Goal: Transaction & Acquisition: Purchase product/service

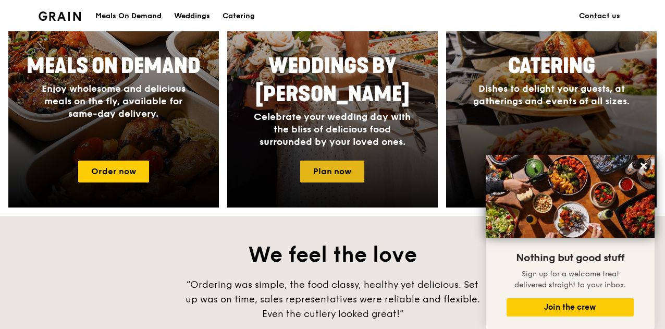
scroll to position [417, 0]
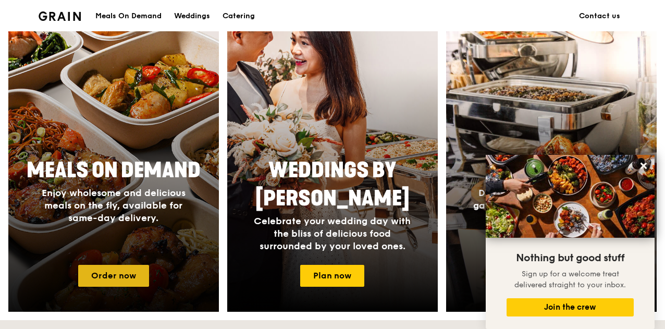
click at [136, 275] on link "Order now" at bounding box center [113, 276] width 71 height 22
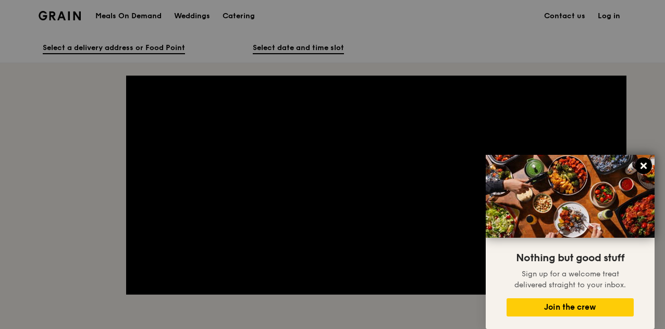
click at [643, 167] on icon at bounding box center [644, 166] width 6 height 6
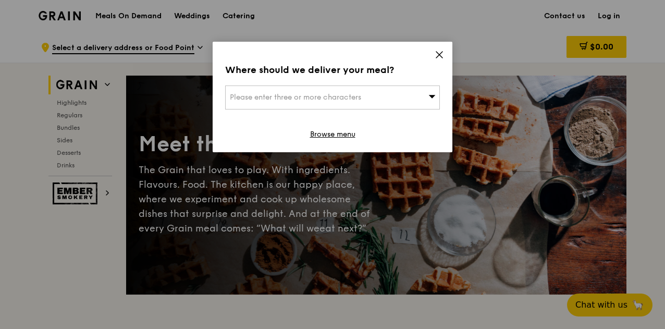
click at [392, 96] on div "Please enter three or more characters" at bounding box center [332, 98] width 215 height 24
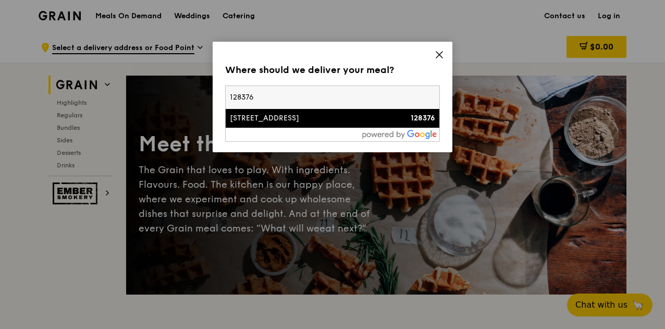
type input "128376"
click at [273, 121] on div "[STREET_ADDRESS]" at bounding box center [307, 118] width 154 height 10
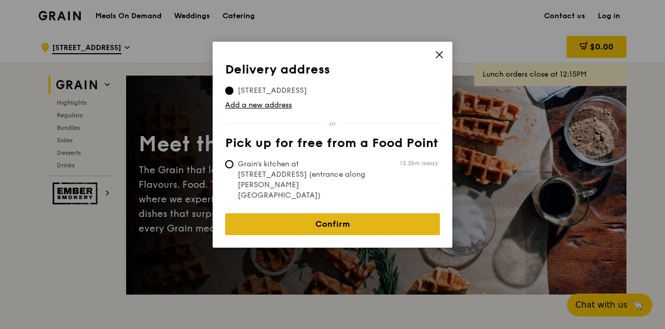
click at [277, 213] on link "Confirm" at bounding box center [332, 224] width 215 height 22
